Goal: Task Accomplishment & Management: Manage account settings

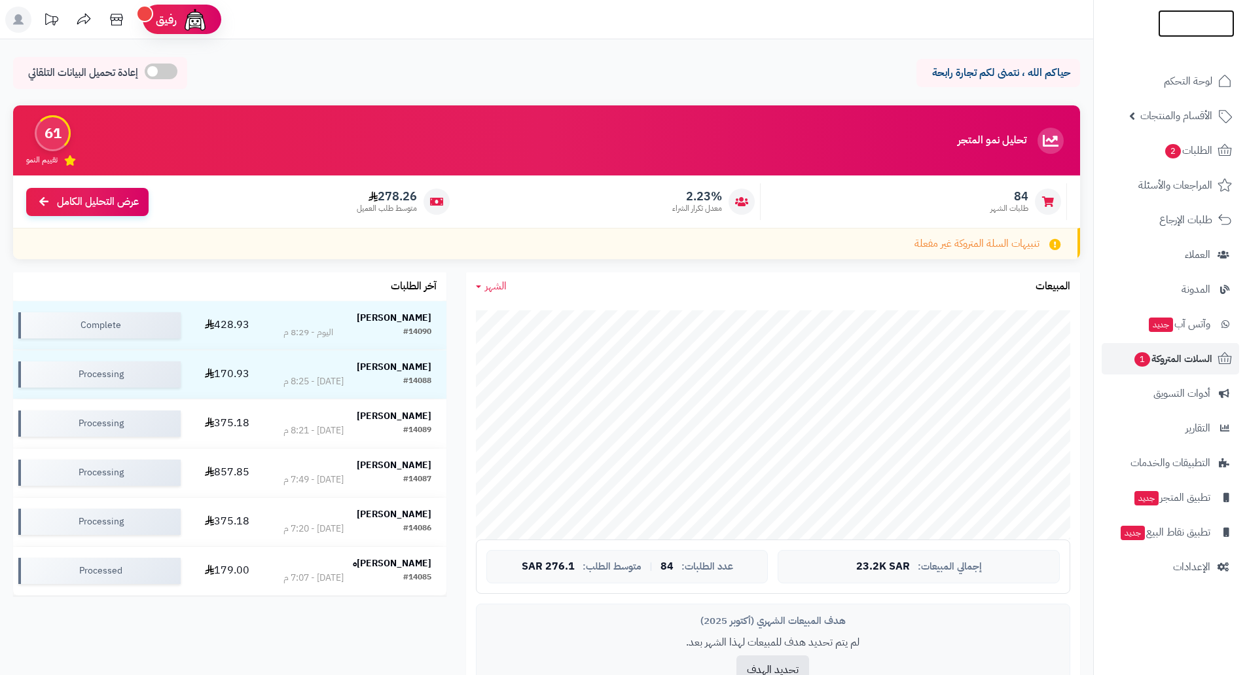
click at [1185, 35] on img at bounding box center [1196, 48] width 77 height 27
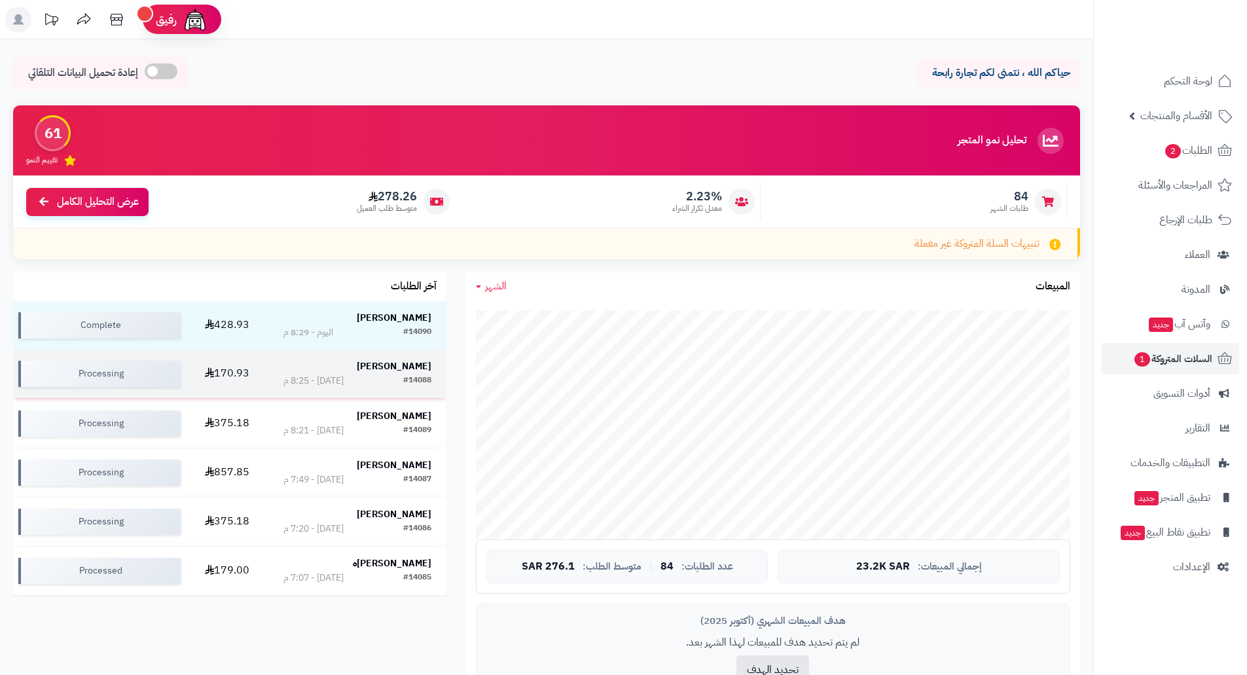
click at [238, 370] on td "170.93" at bounding box center [227, 373] width 82 height 48
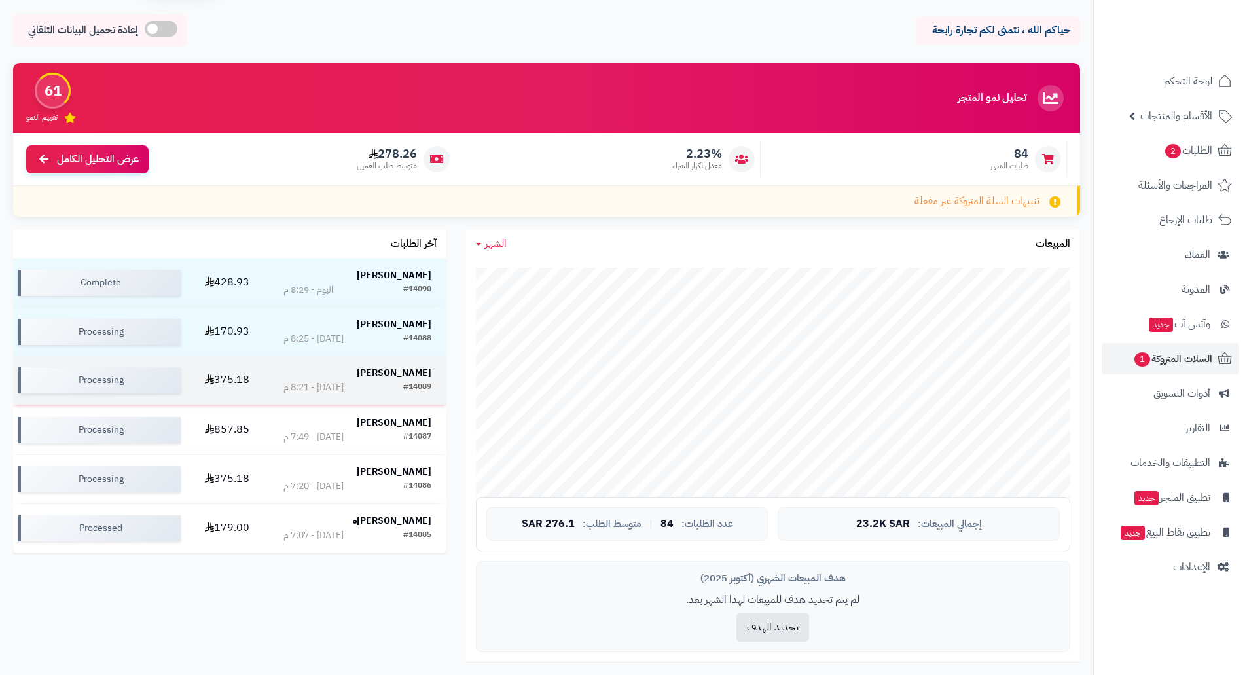
scroll to position [131, 0]
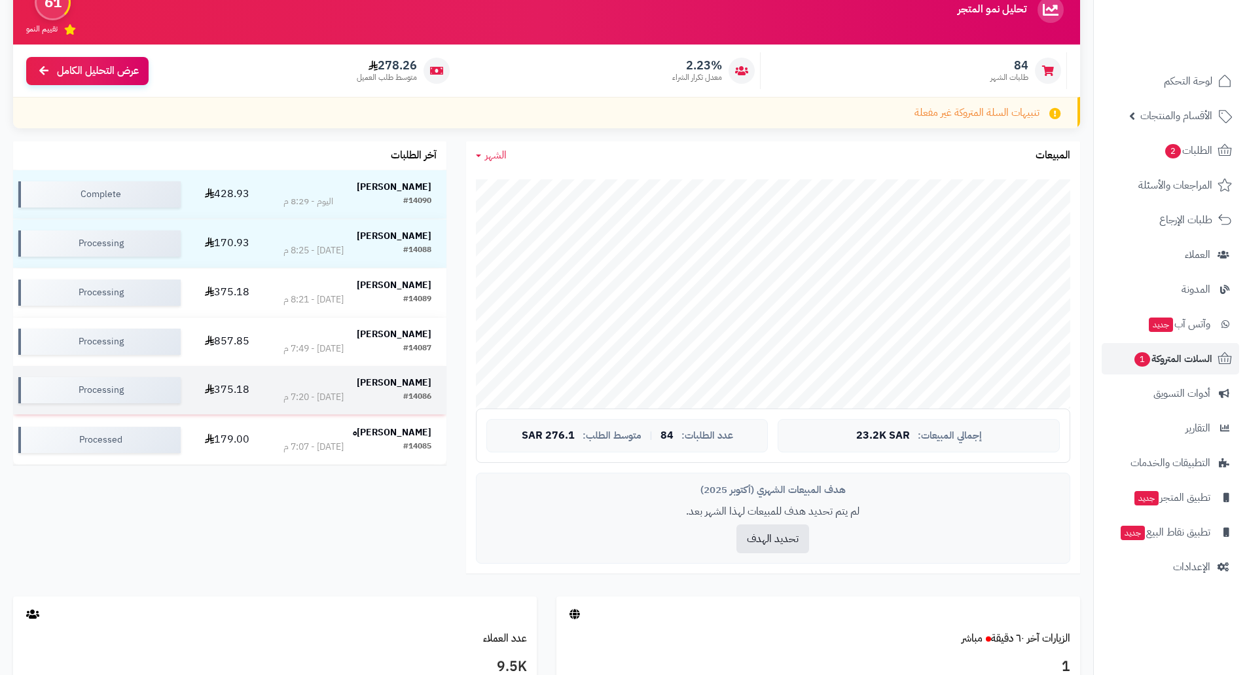
click at [249, 386] on td "375.18" at bounding box center [227, 390] width 82 height 48
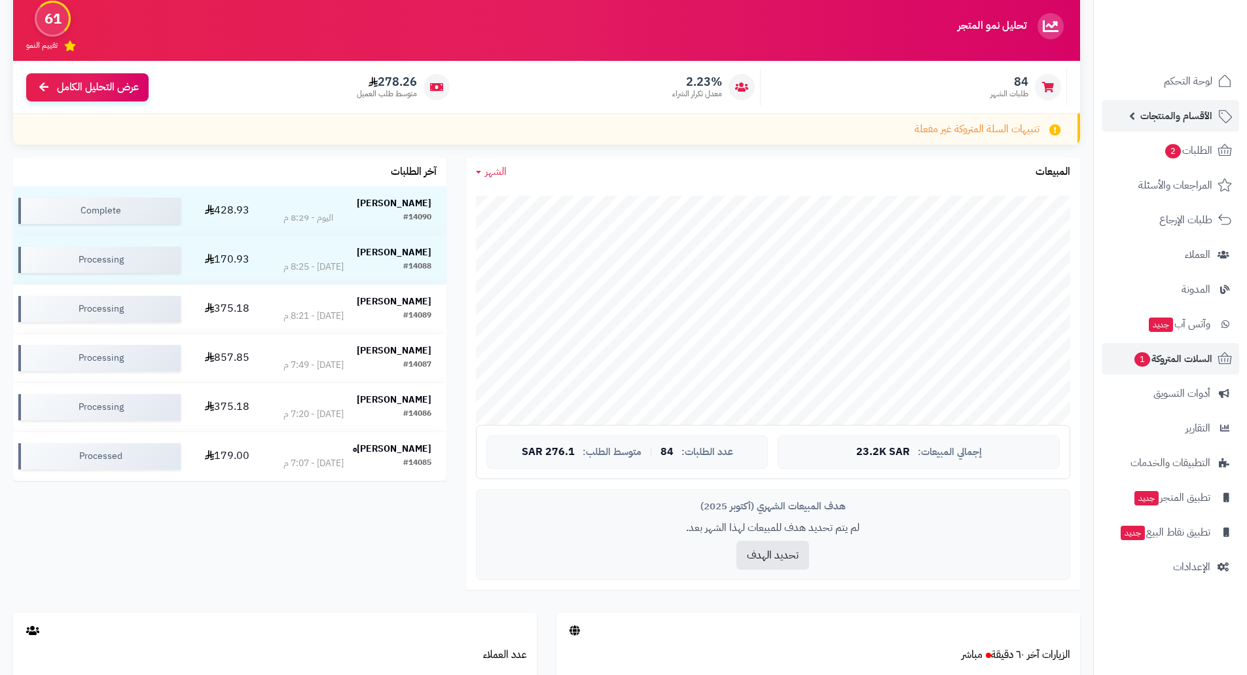
scroll to position [0, 0]
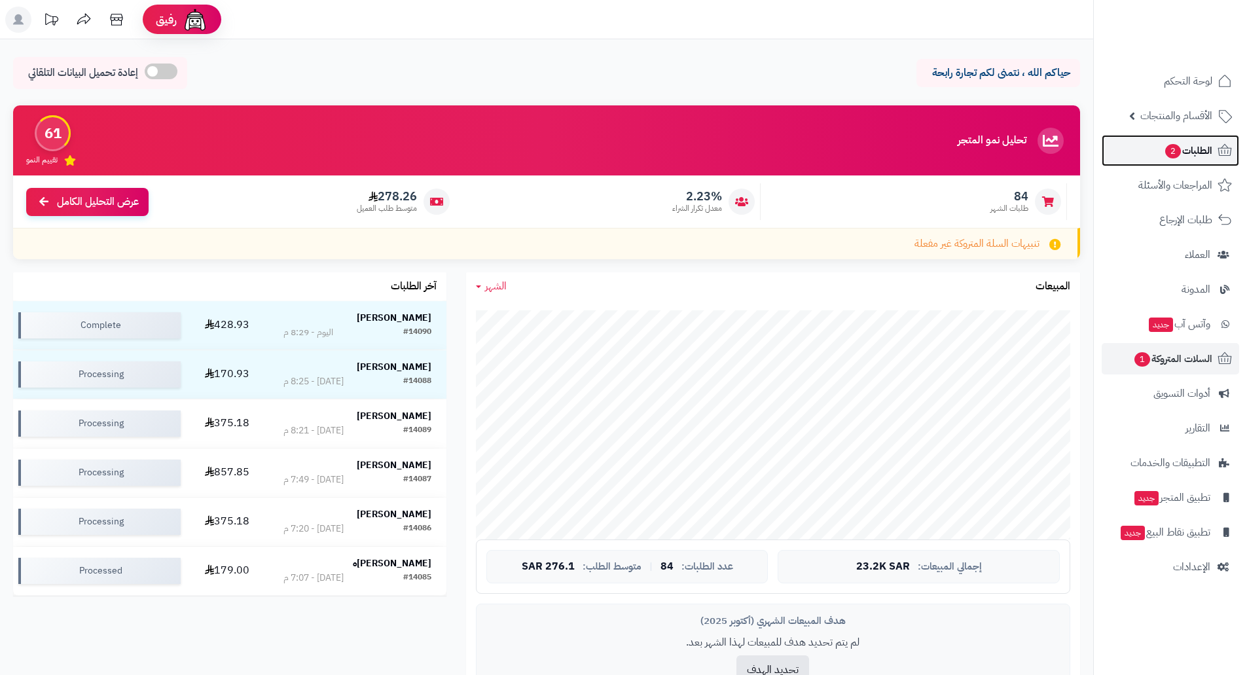
click at [1188, 151] on span "الطلبات 2" at bounding box center [1188, 150] width 48 height 18
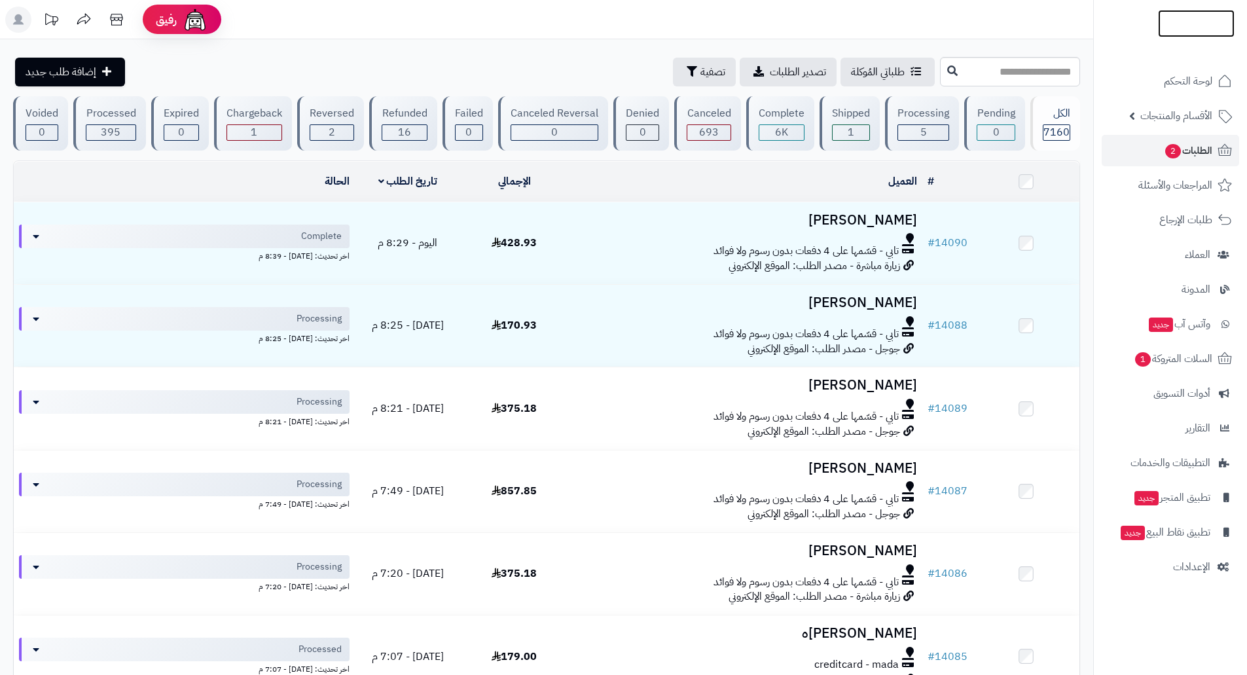
click at [1204, 24] on link at bounding box center [1196, 23] width 77 height 14
